Goal: Information Seeking & Learning: Learn about a topic

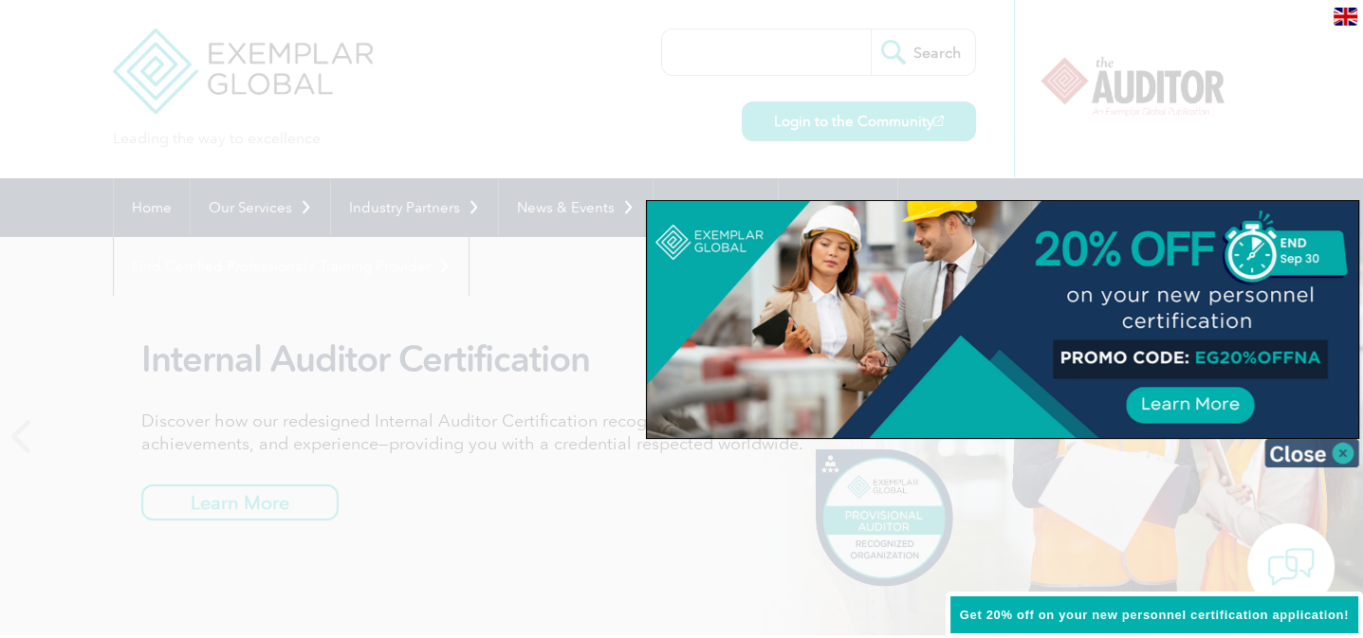
click at [1294, 454] on img at bounding box center [1312, 453] width 95 height 28
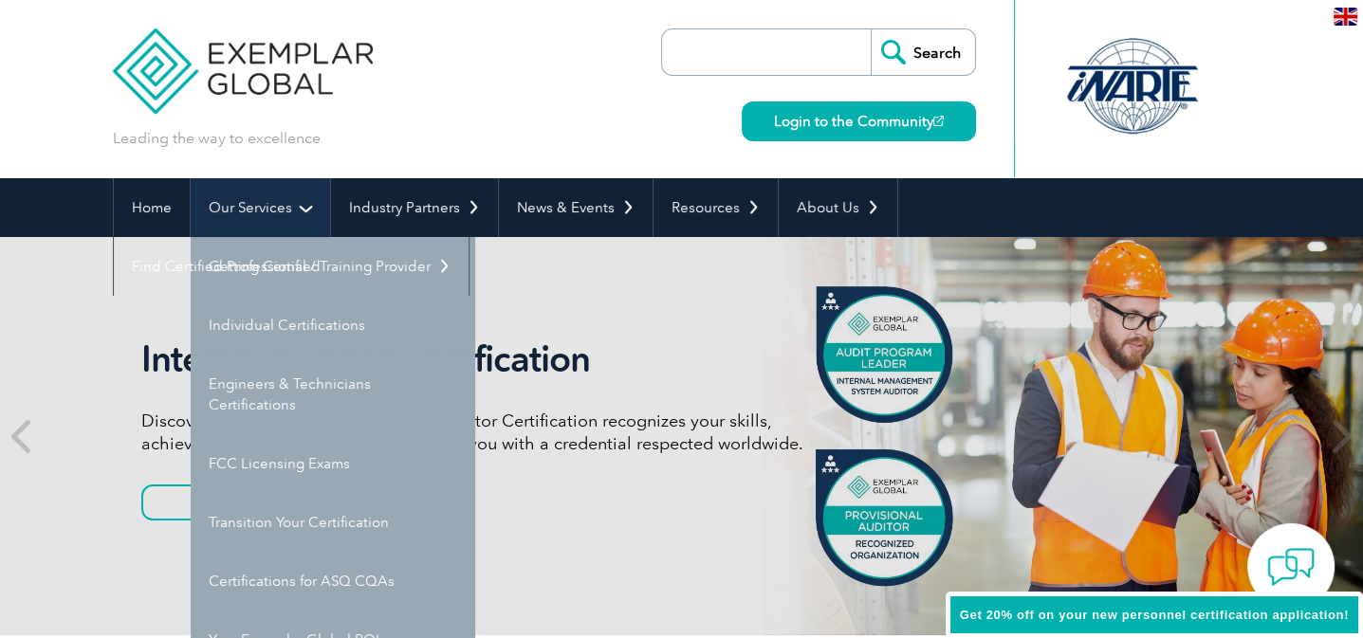
scroll to position [105, 0]
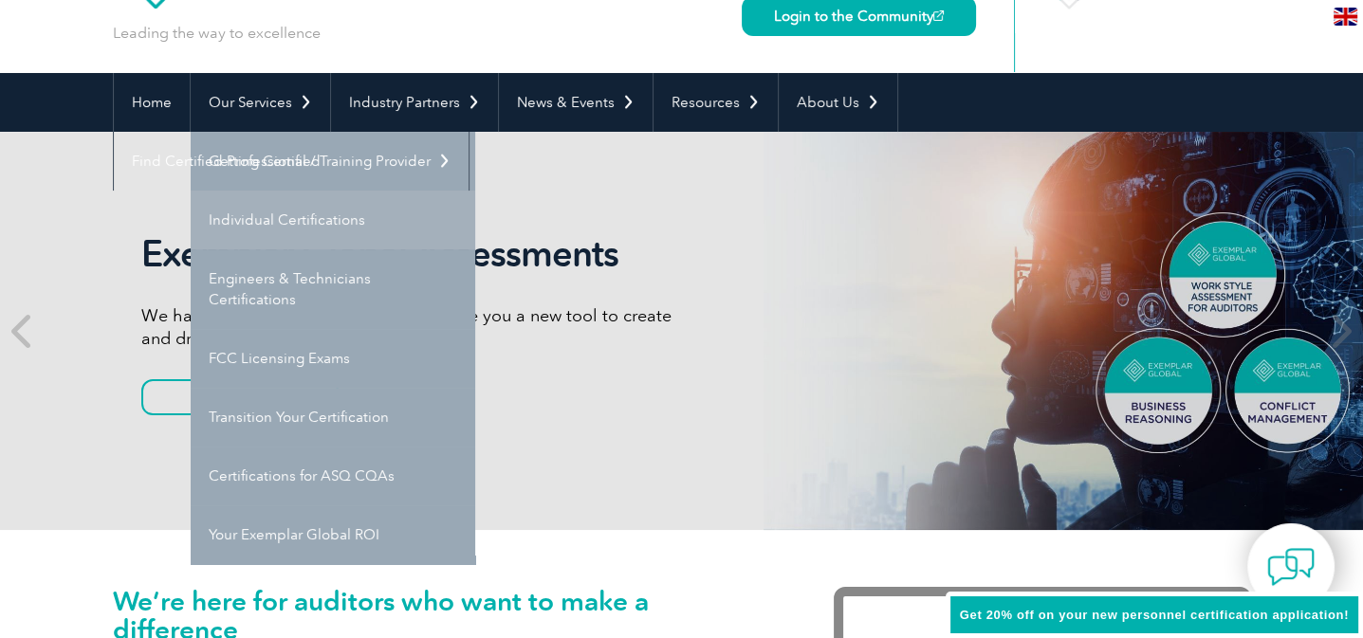
click at [274, 220] on link "Individual Certifications" at bounding box center [333, 220] width 285 height 59
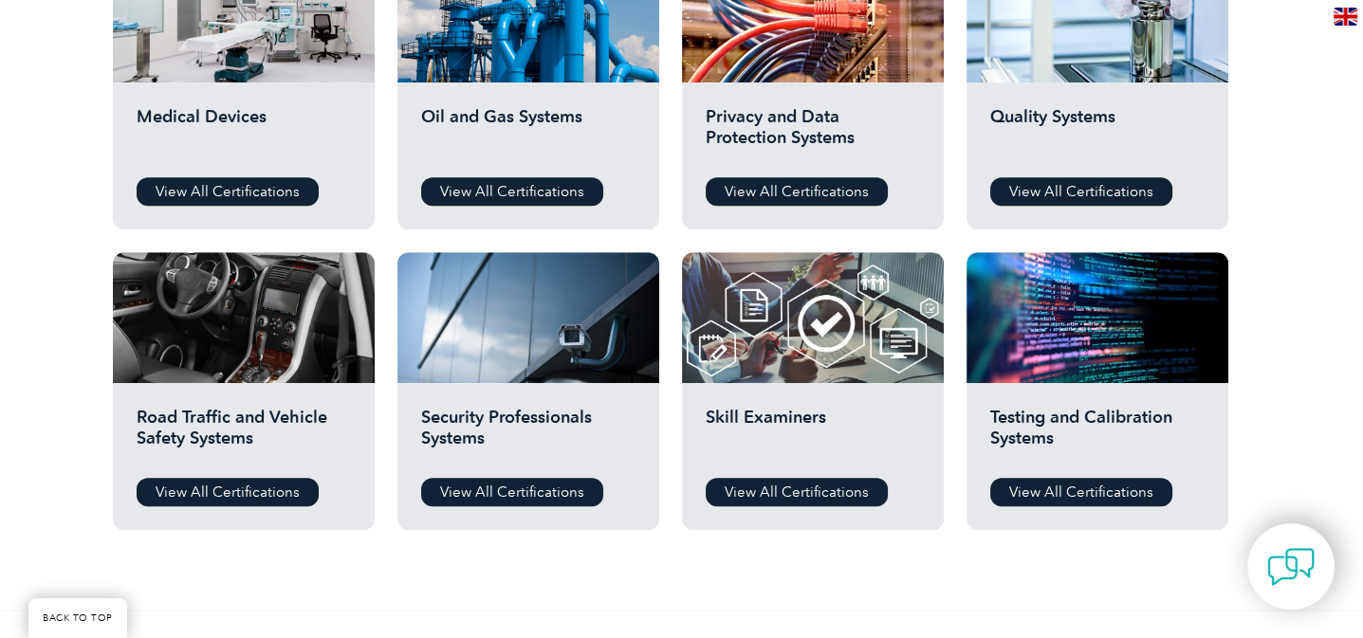
scroll to position [1370, 0]
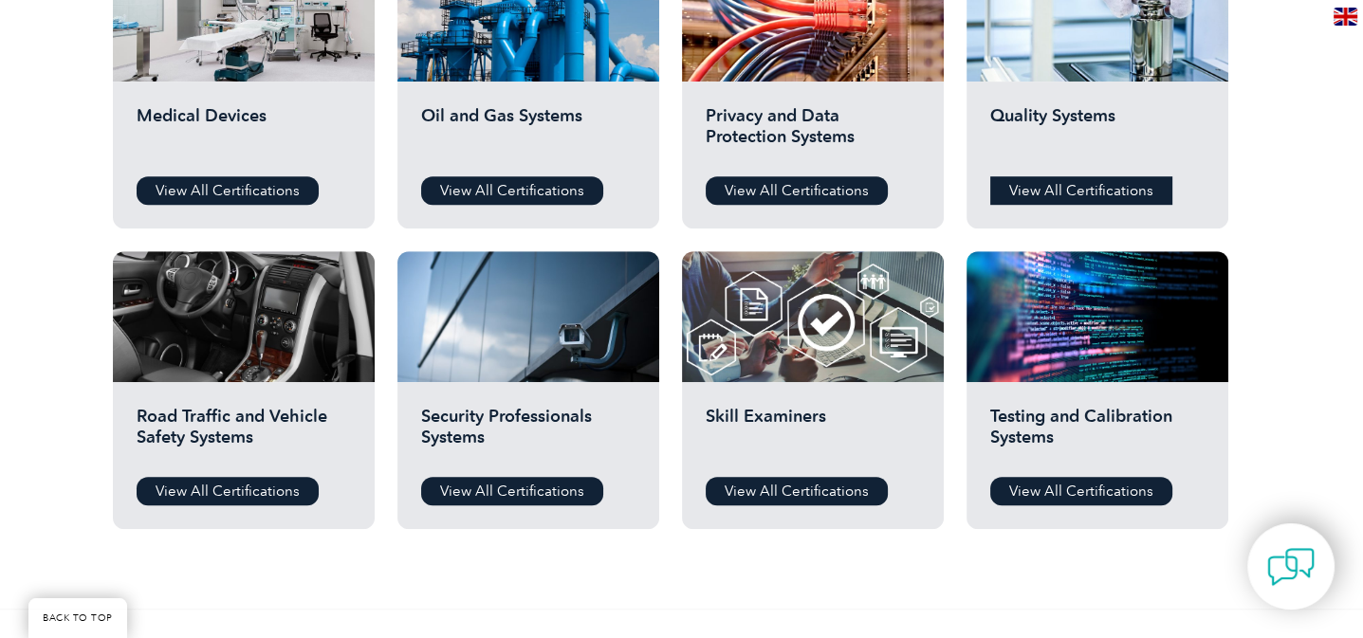
click at [1049, 184] on link "View All Certifications" at bounding box center [1081, 190] width 182 height 28
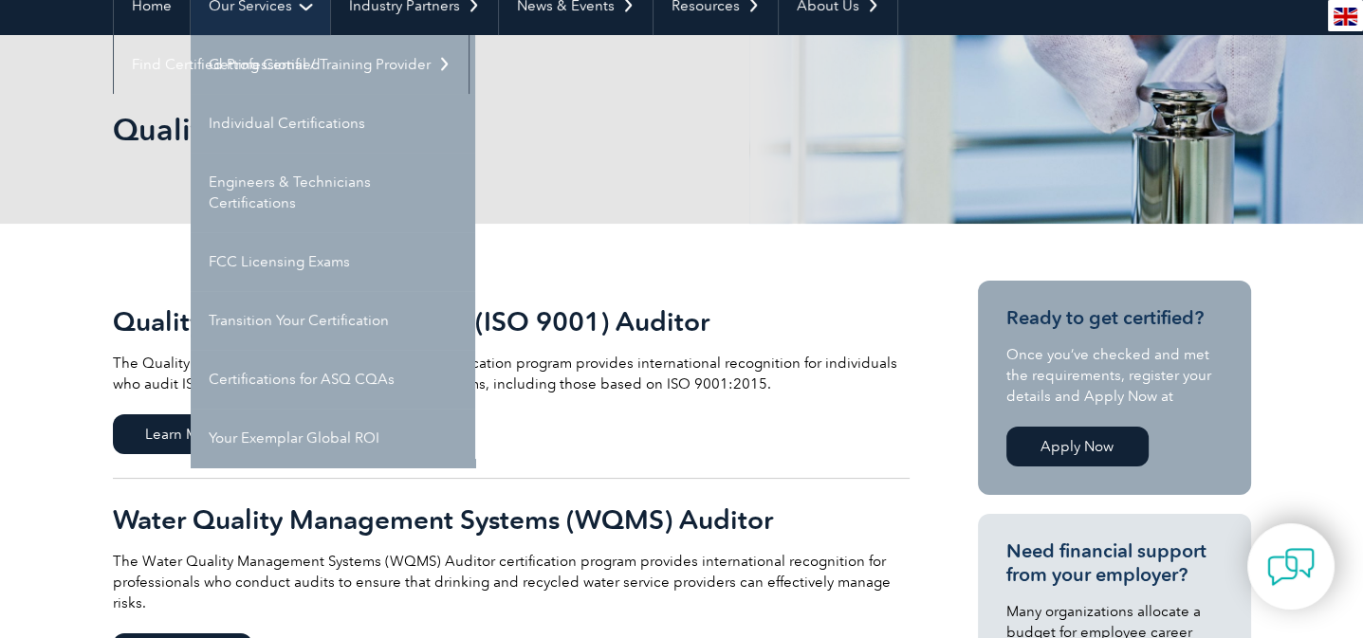
scroll to position [211, 0]
